Goal: Task Accomplishment & Management: Manage account settings

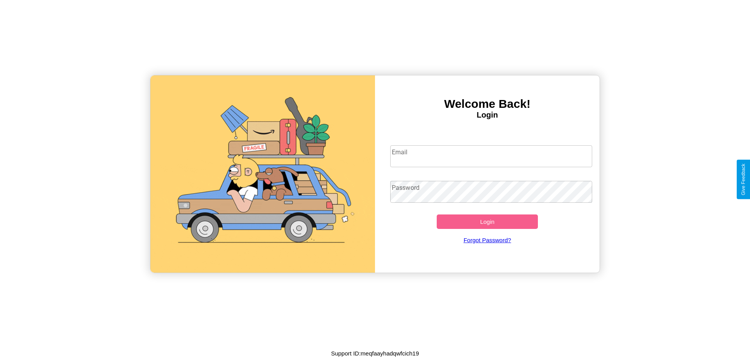
click at [491, 156] on input "Email" at bounding box center [491, 156] width 202 height 22
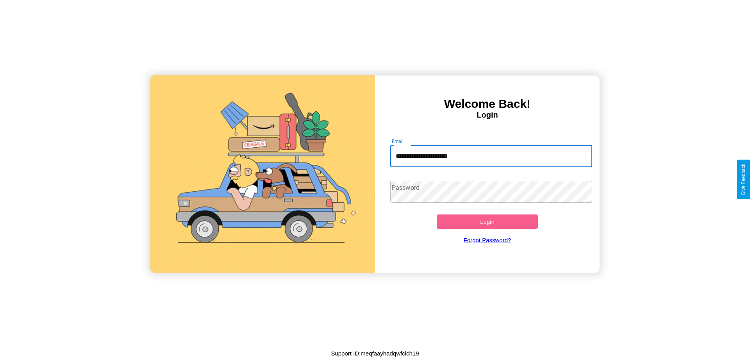
type input "**********"
click at [487, 222] on button "Login" at bounding box center [487, 222] width 101 height 14
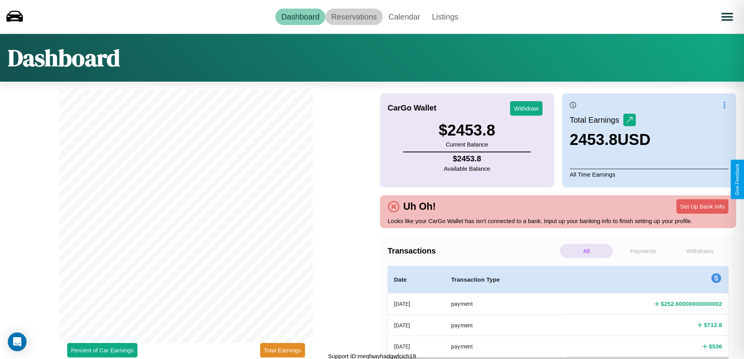
click at [354, 16] on link "Reservations" at bounding box center [353, 17] width 57 height 16
